Goal: Information Seeking & Learning: Learn about a topic

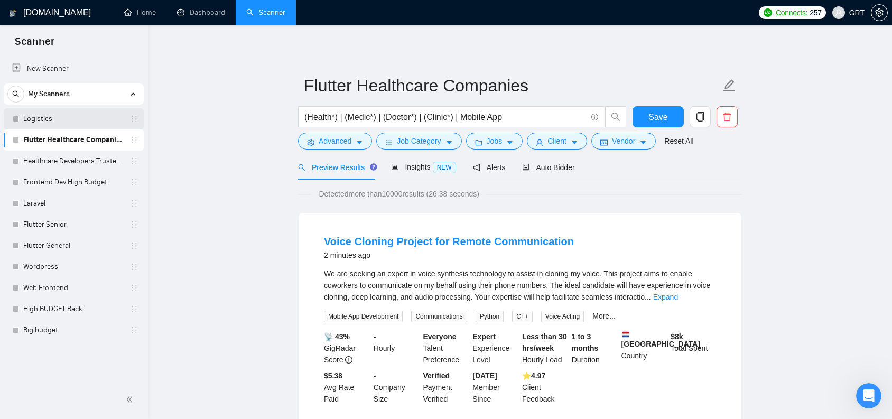
click at [40, 117] on link "Logistics" at bounding box center [73, 118] width 100 height 21
click at [452, 142] on icon "caret-down" at bounding box center [449, 143] width 5 height 3
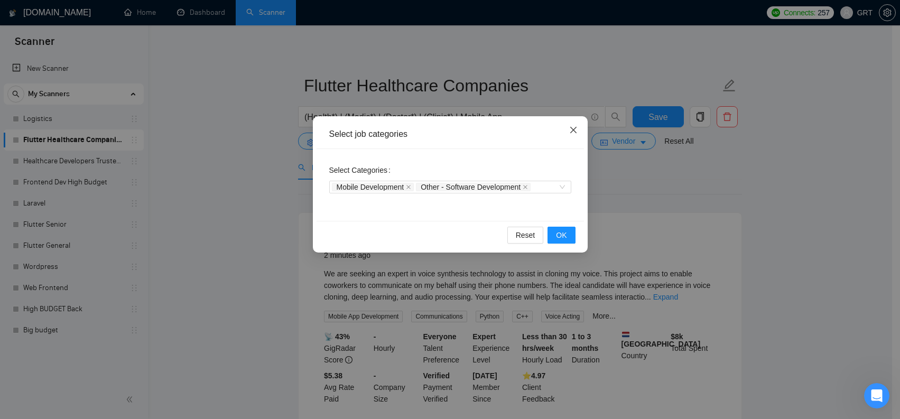
click at [573, 137] on span "Close" at bounding box center [573, 130] width 29 height 29
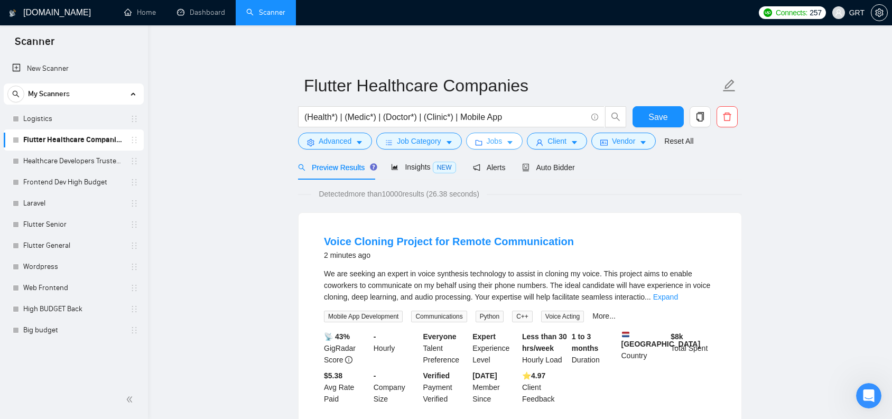
click at [519, 142] on button "Jobs" at bounding box center [494, 141] width 57 height 17
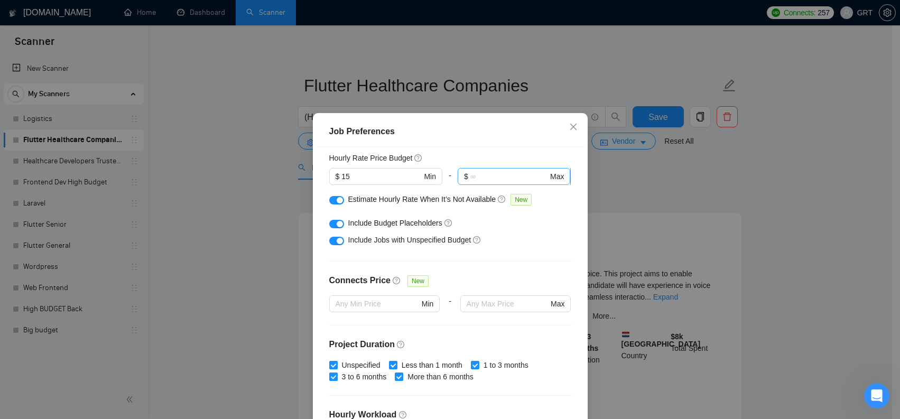
scroll to position [192, 0]
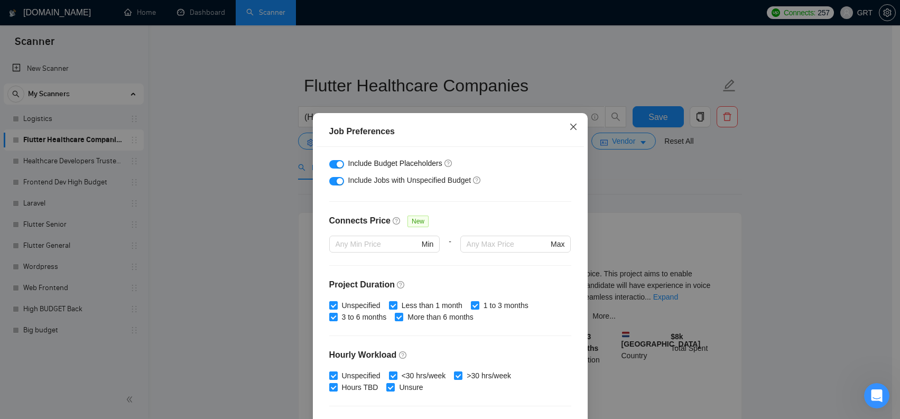
click at [569, 126] on icon "close" at bounding box center [573, 127] width 8 height 8
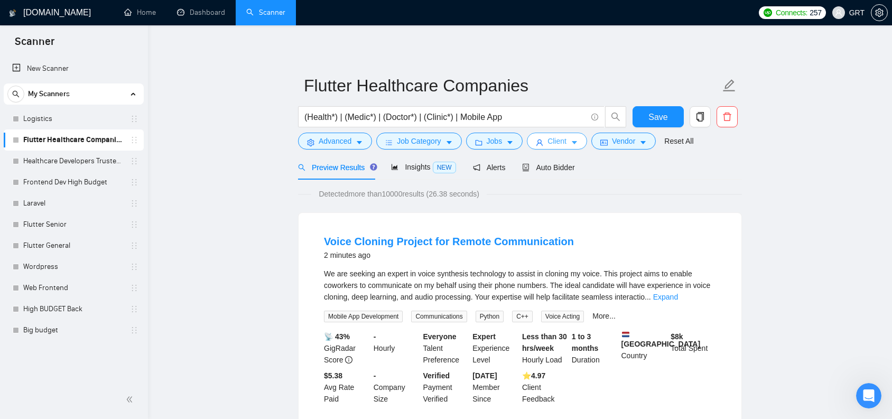
click at [577, 144] on icon "caret-down" at bounding box center [574, 143] width 5 height 3
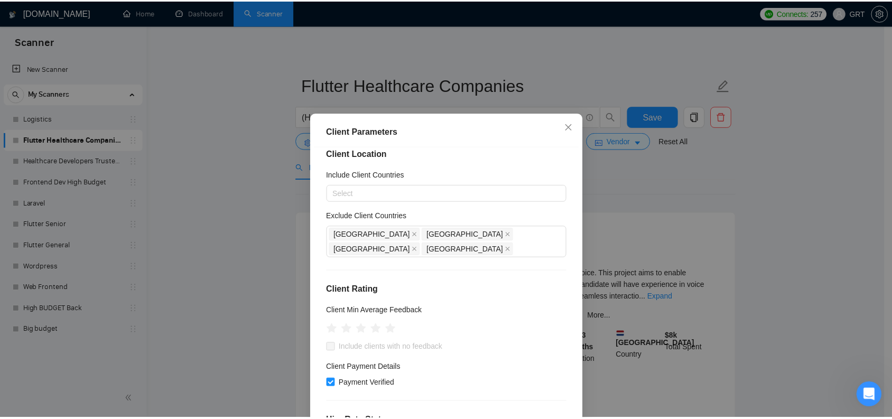
scroll to position [42, 0]
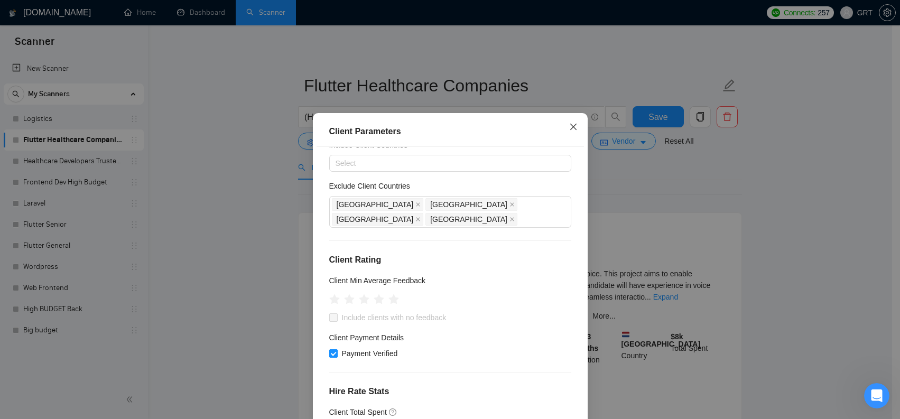
click at [565, 130] on span "Close" at bounding box center [573, 127] width 29 height 29
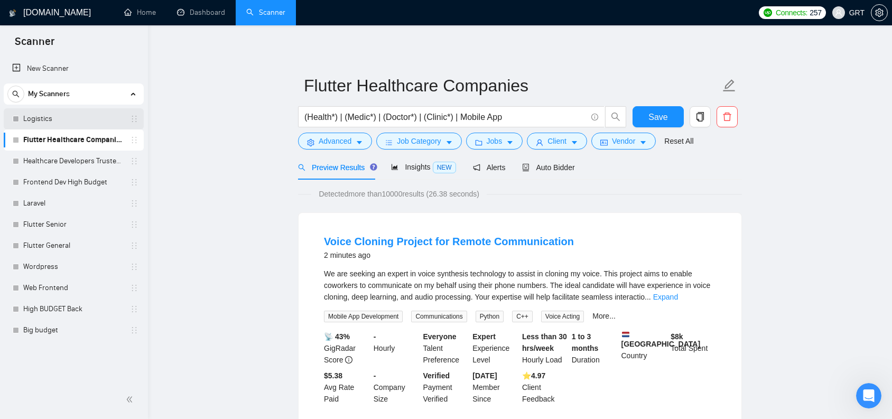
click at [33, 118] on link "Logistics" at bounding box center [73, 118] width 100 height 21
click at [655, 119] on span "Save" at bounding box center [658, 117] width 19 height 13
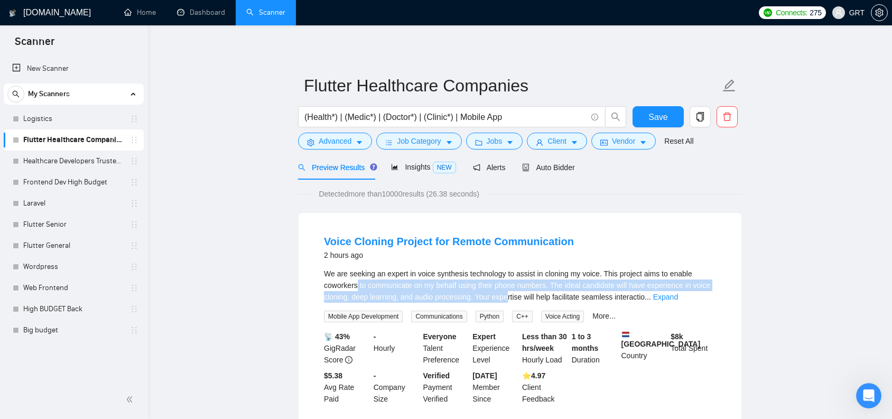
drag, startPoint x: 367, startPoint y: 279, endPoint x: 535, endPoint y: 292, distance: 168.1
click at [535, 292] on div "We are seeking an expert in voice synthesis technology to assist in cloning my …" at bounding box center [520, 285] width 392 height 35
click at [535, 292] on span "We are seeking an expert in voice synthesis technology to assist in cloning my …" at bounding box center [517, 286] width 386 height 32
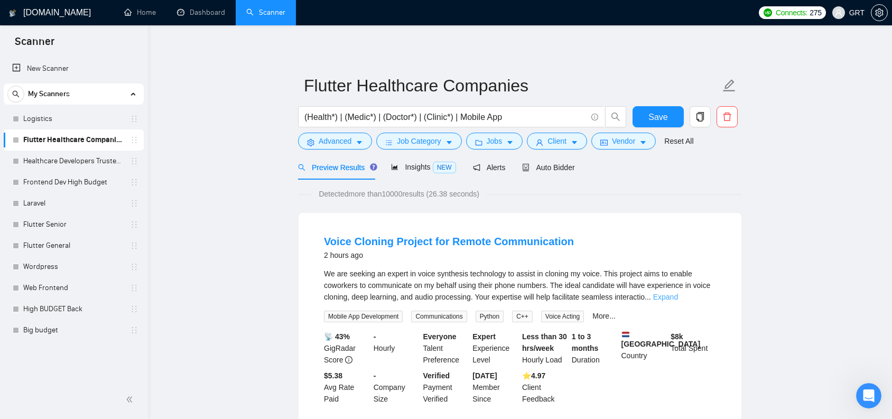
click at [678, 299] on link "Expand" at bounding box center [665, 297] width 25 height 8
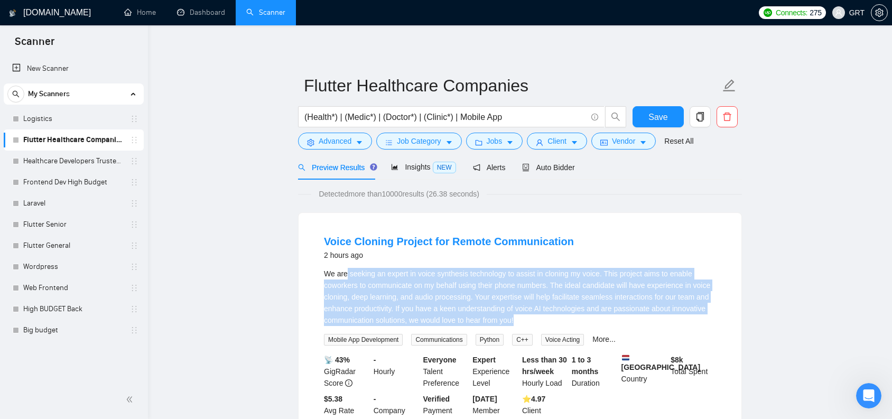
drag, startPoint x: 349, startPoint y: 274, endPoint x: 579, endPoint y: 318, distance: 234.0
click at [579, 318] on div "We are seeking an expert in voice synthesis technology to assist in cloning my …" at bounding box center [520, 297] width 392 height 58
click at [569, 317] on div "We are seeking an expert in voice synthesis technology to assist in cloning my …" at bounding box center [520, 297] width 392 height 58
drag, startPoint x: 338, startPoint y: 271, endPoint x: 558, endPoint y: 314, distance: 223.6
click at [558, 314] on div "We are seeking an expert in voice synthesis technology to assist in cloning my …" at bounding box center [520, 297] width 392 height 58
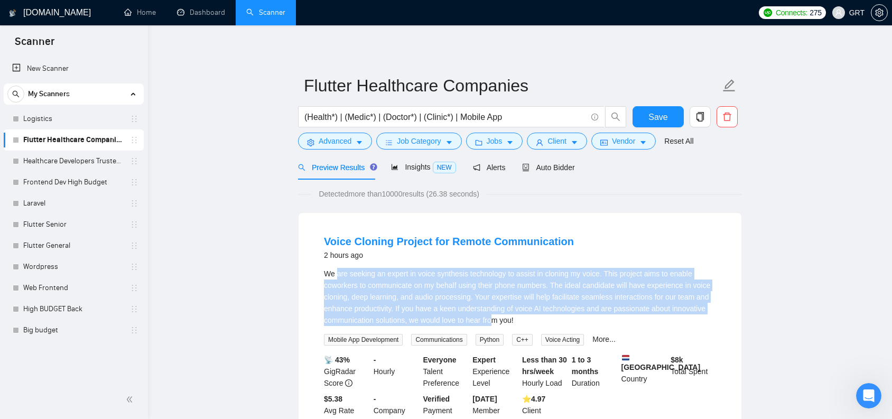
click at [552, 310] on div "We are seeking an expert in voice synthesis technology to assist in cloning my …" at bounding box center [520, 297] width 392 height 58
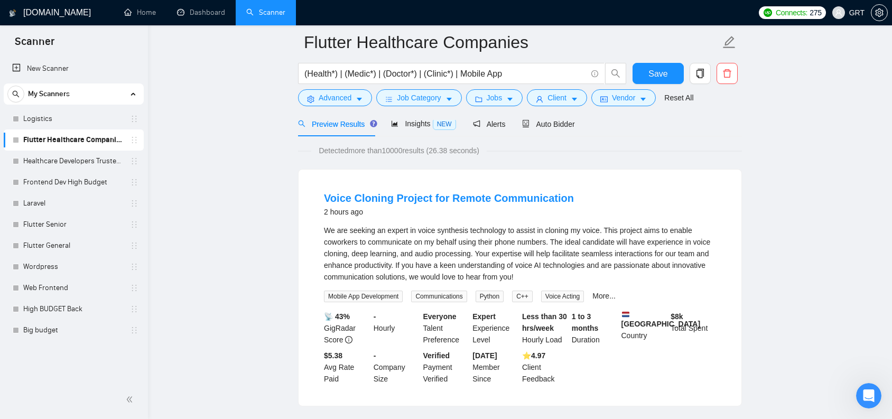
scroll to position [96, 0]
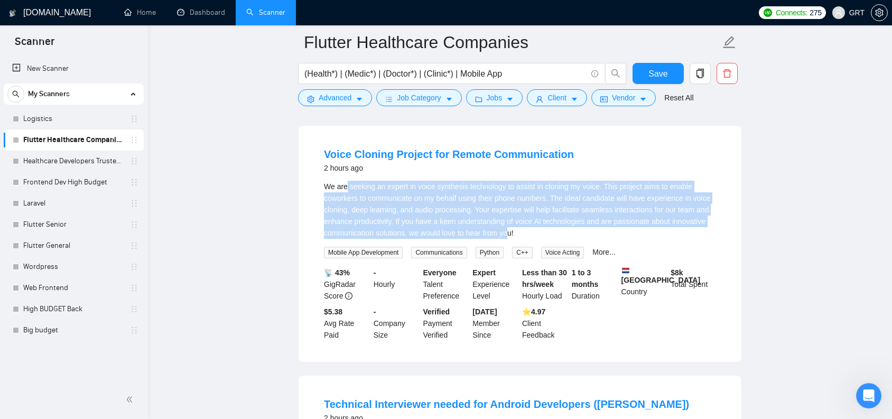
drag, startPoint x: 347, startPoint y: 192, endPoint x: 575, endPoint y: 234, distance: 231.7
click at [575, 234] on div "We are seeking an expert in voice synthesis technology to assist in cloning my …" at bounding box center [520, 210] width 392 height 58
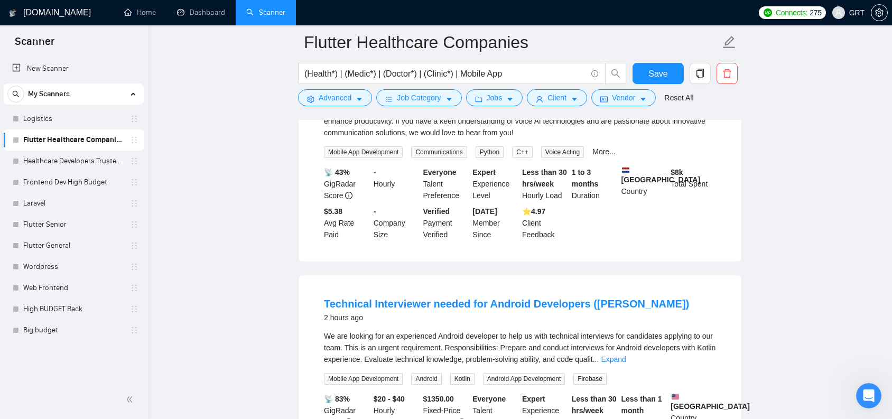
scroll to position [114, 0]
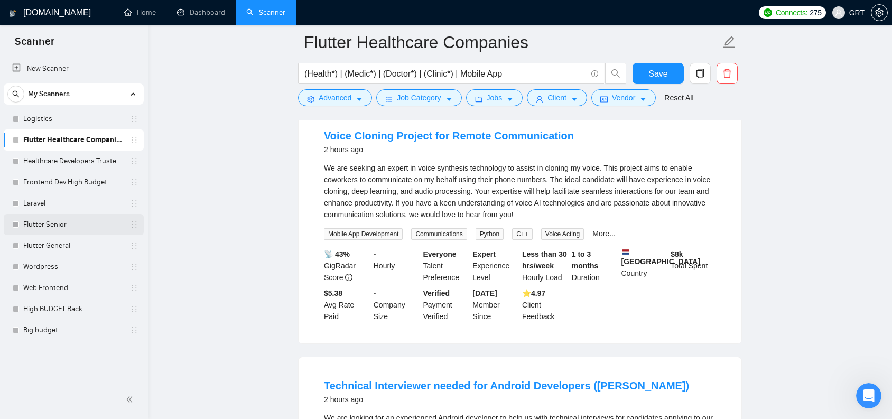
click at [54, 223] on link "Flutter Senior" at bounding box center [73, 224] width 100 height 21
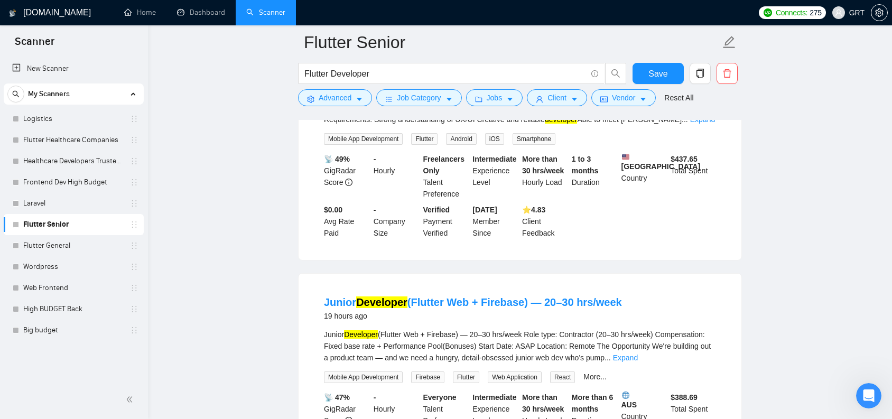
scroll to position [277, 0]
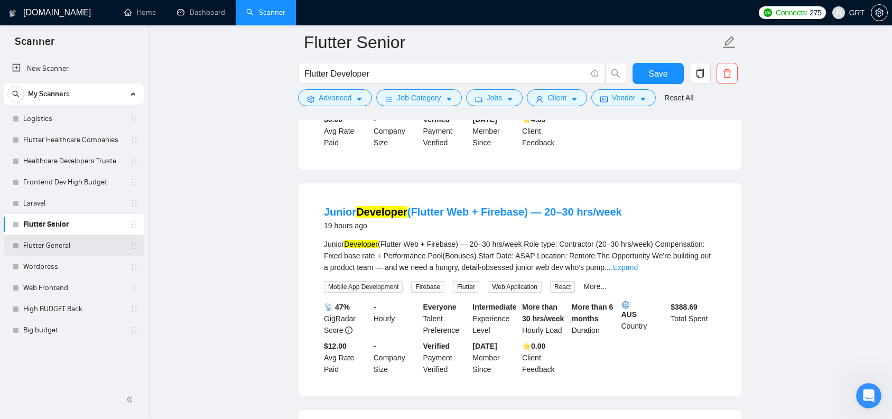
click at [23, 250] on div "Flutter General" at bounding box center [76, 245] width 126 height 21
click at [72, 242] on link "Flutter General" at bounding box center [73, 245] width 100 height 21
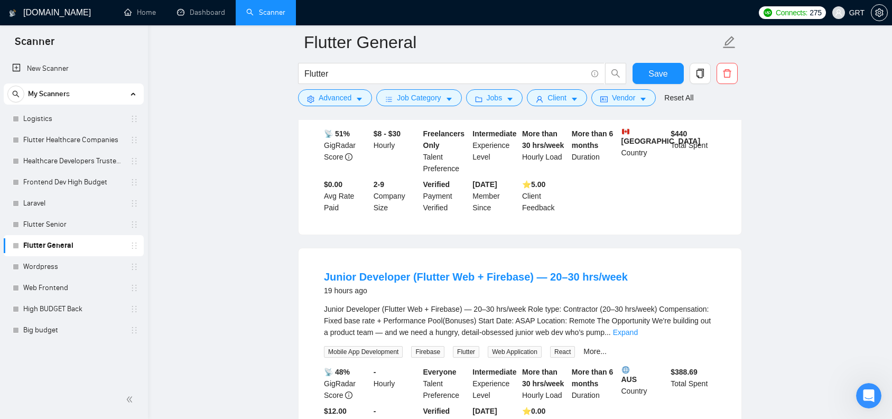
scroll to position [557, 0]
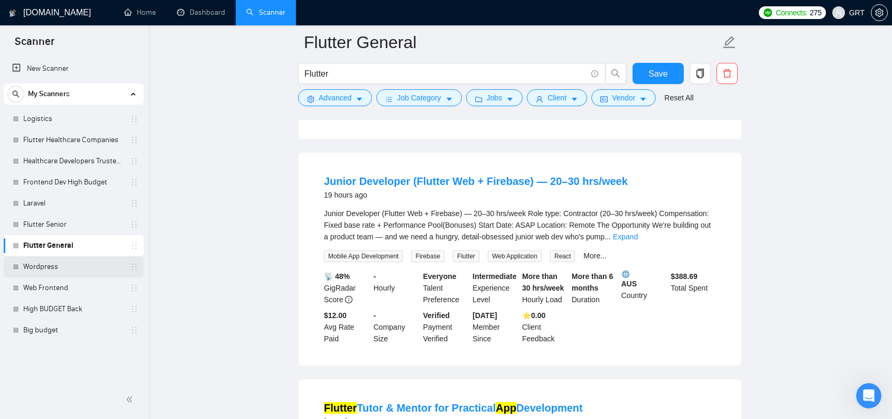
click at [66, 265] on link "Wordpress" at bounding box center [73, 266] width 100 height 21
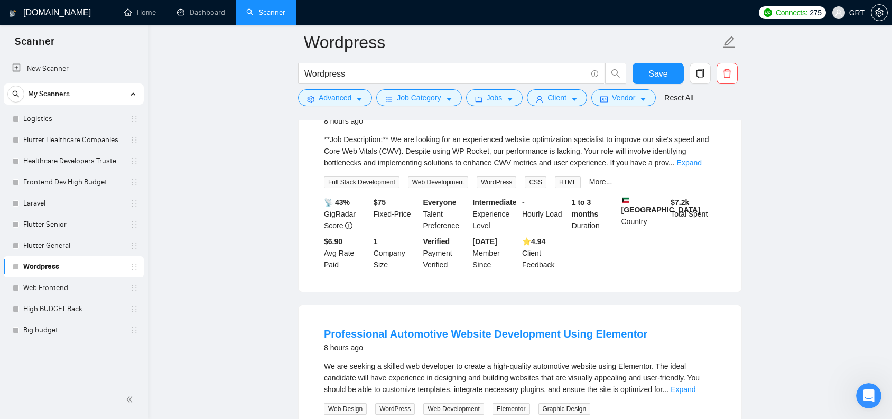
scroll to position [1007, 0]
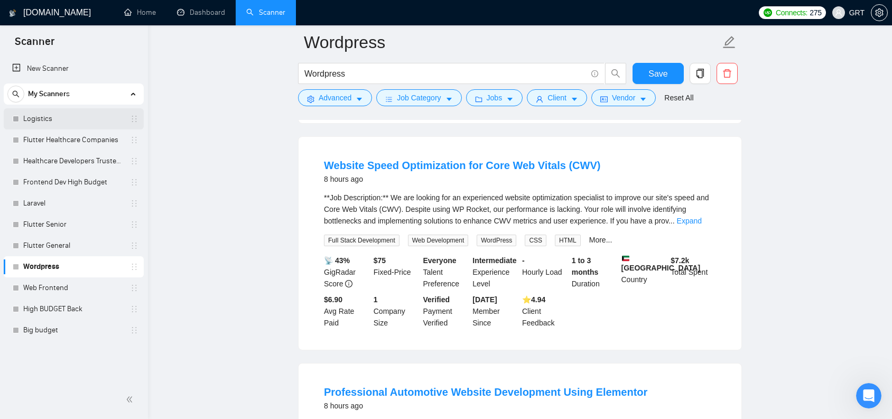
click at [69, 113] on link "Logistics" at bounding box center [73, 118] width 100 height 21
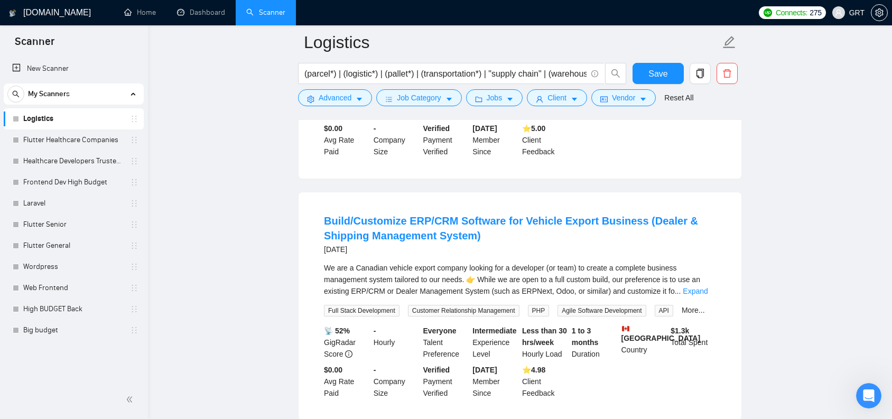
scroll to position [584, 0]
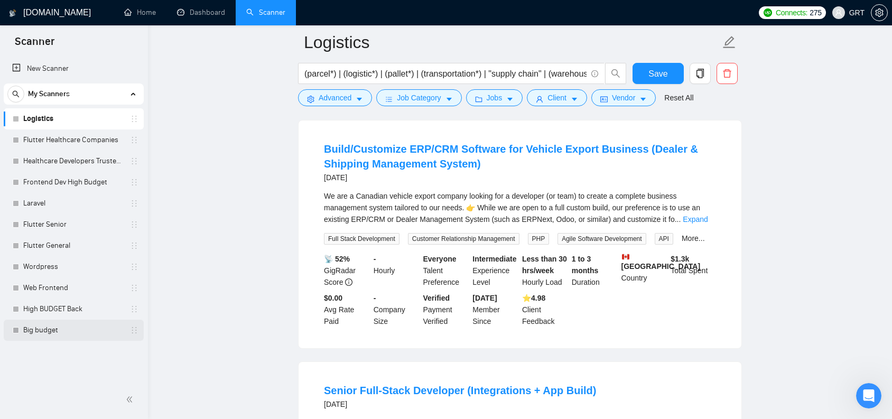
click at [55, 333] on link "Big budget" at bounding box center [73, 330] width 100 height 21
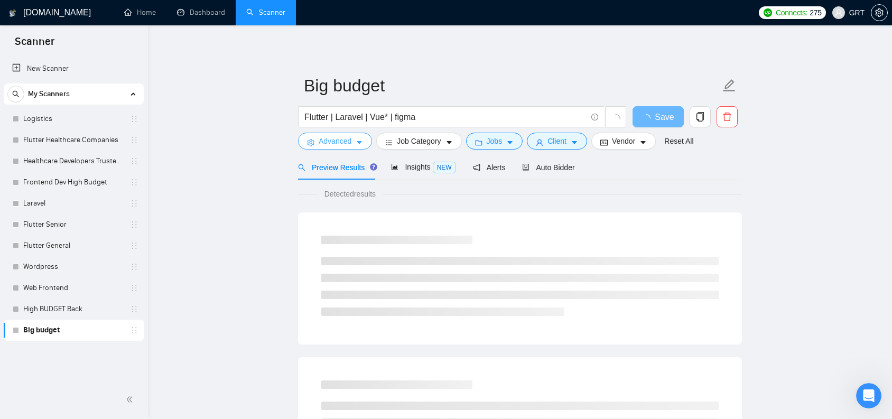
click at [358, 143] on icon "caret-down" at bounding box center [359, 142] width 7 height 7
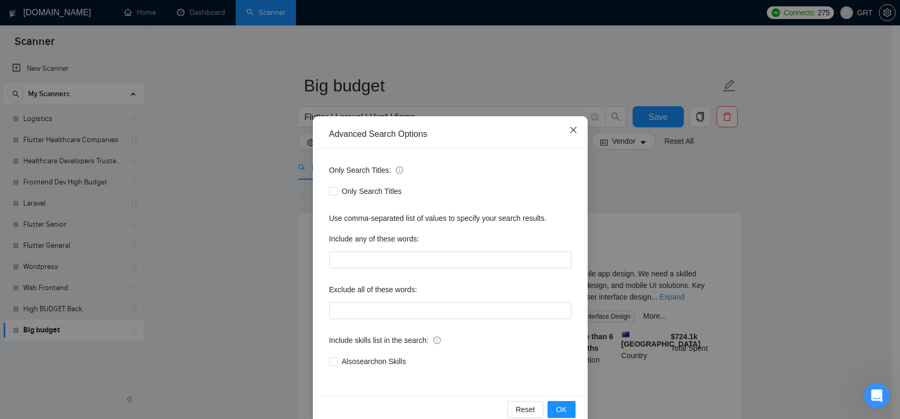
click at [577, 123] on span "Close" at bounding box center [573, 130] width 29 height 29
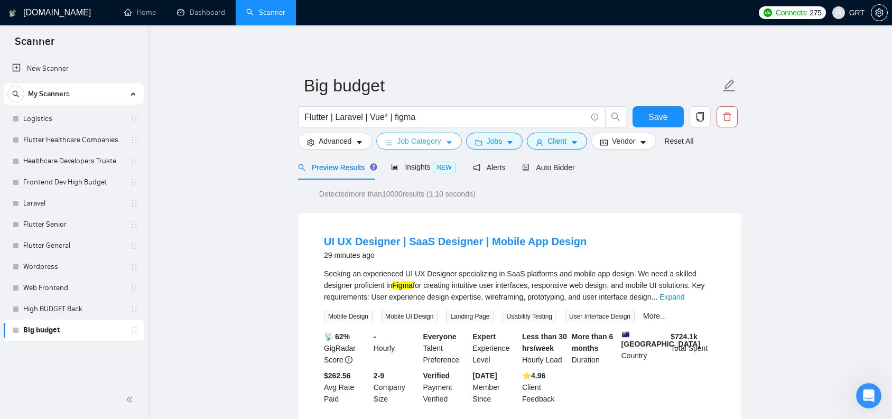
click at [457, 141] on button "Job Category" at bounding box center [418, 141] width 85 height 17
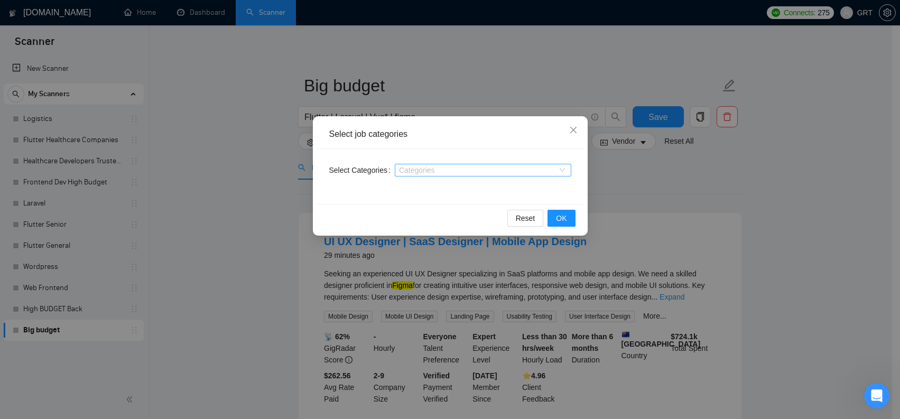
click at [454, 169] on div at bounding box center [478, 170] width 161 height 8
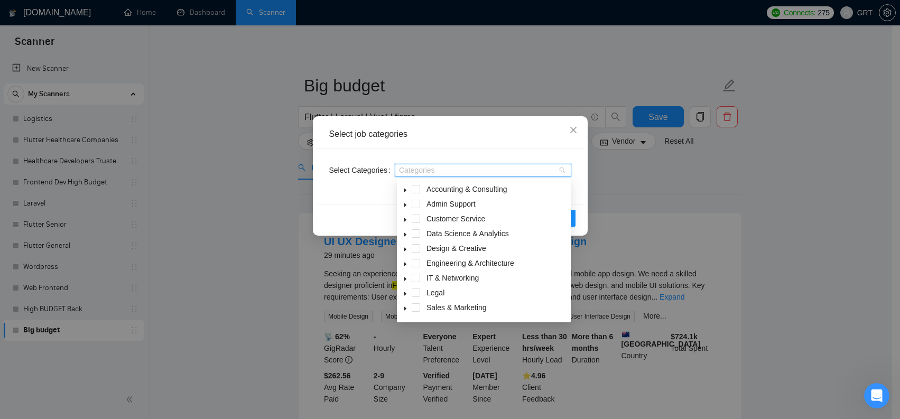
click at [563, 147] on div "Select job categories" at bounding box center [451, 134] width 268 height 29
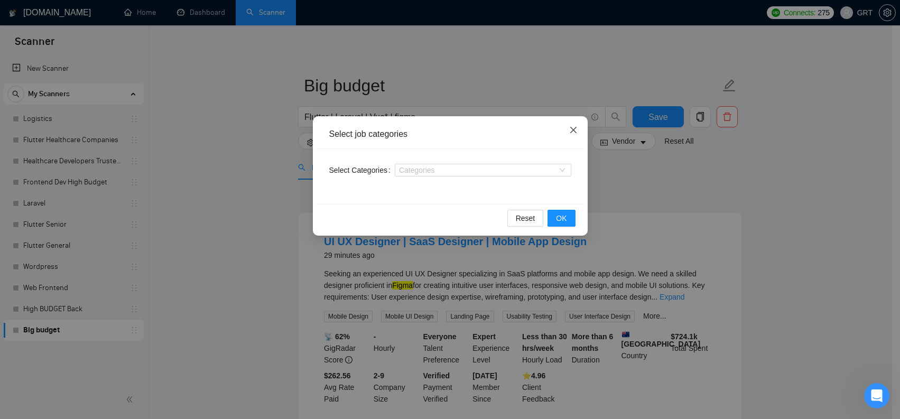
click at [569, 136] on span "Close" at bounding box center [573, 130] width 29 height 29
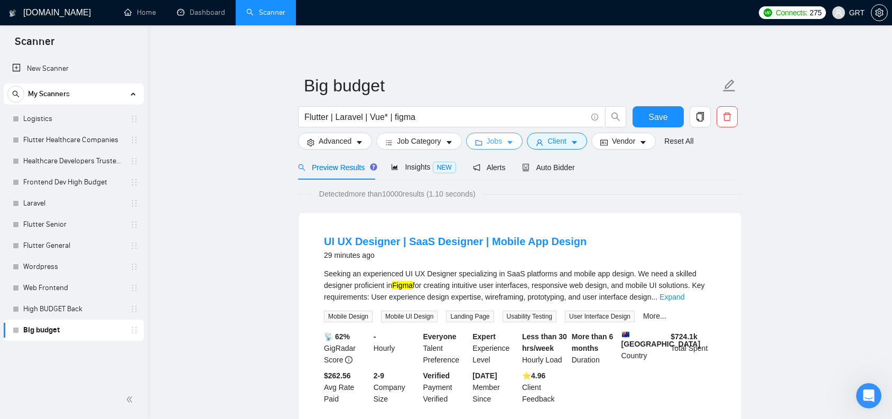
click at [514, 143] on icon "caret-down" at bounding box center [510, 142] width 7 height 7
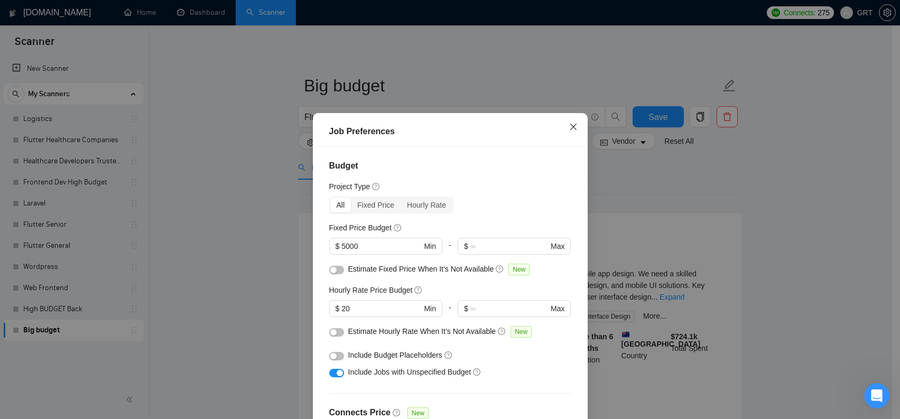
click at [570, 125] on icon "close" at bounding box center [573, 127] width 8 height 8
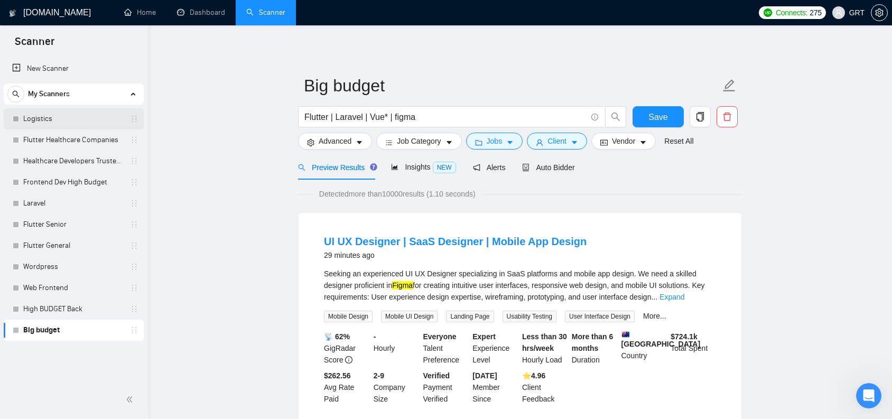
click at [48, 116] on link "Logistics" at bounding box center [73, 118] width 100 height 21
